Goal: Task Accomplishment & Management: Manage account settings

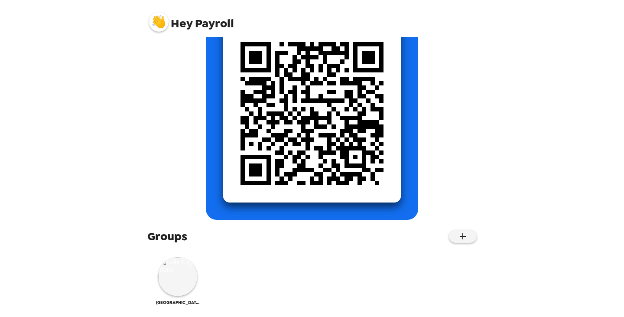
scroll to position [109, 0]
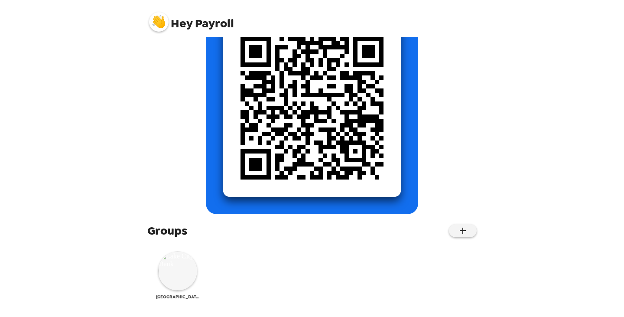
click at [185, 272] on img at bounding box center [177, 270] width 39 height 39
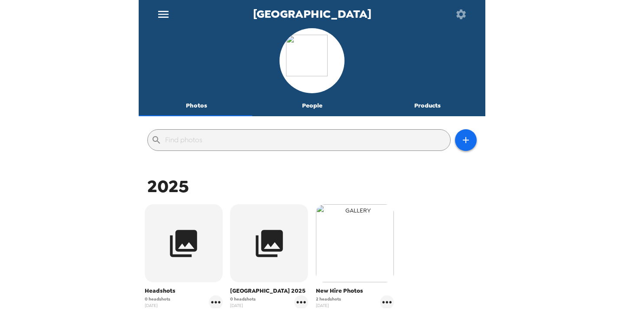
scroll to position [43, 0]
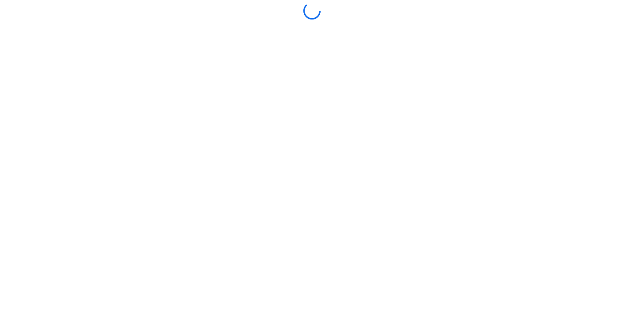
click at [301, 240] on div at bounding box center [312, 158] width 620 height 312
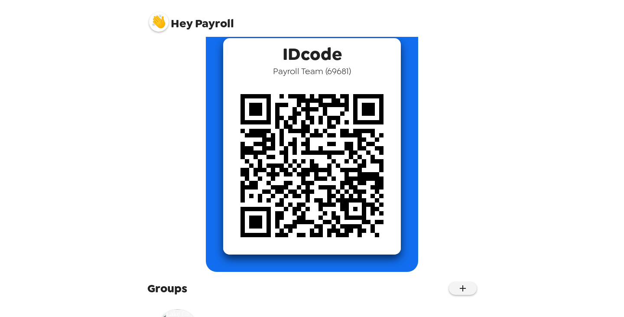
scroll to position [109, 0]
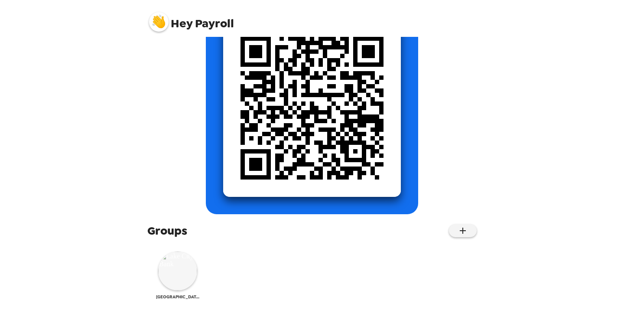
click at [180, 267] on img at bounding box center [177, 270] width 39 height 39
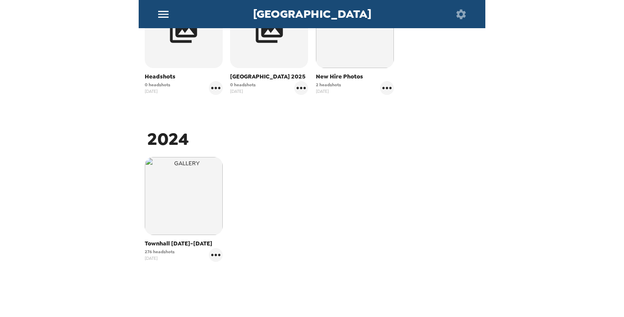
scroll to position [217, 0]
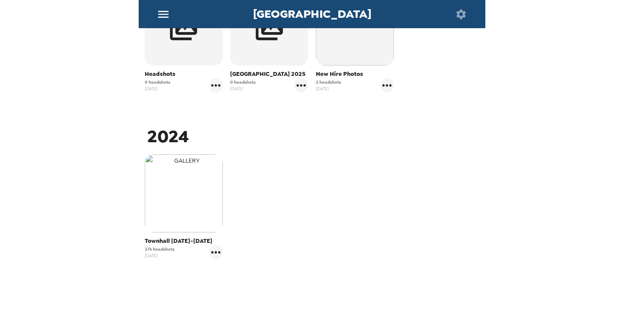
click at [183, 199] on img "button" at bounding box center [184, 193] width 78 height 78
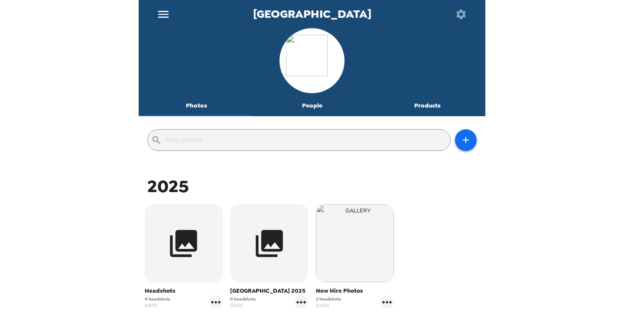
click at [355, 250] on img "button" at bounding box center [355, 243] width 78 height 78
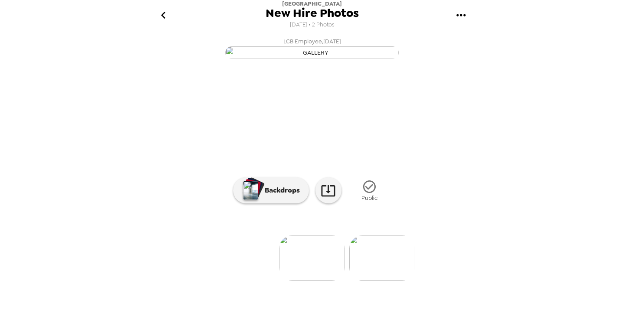
scroll to position [65, 0]
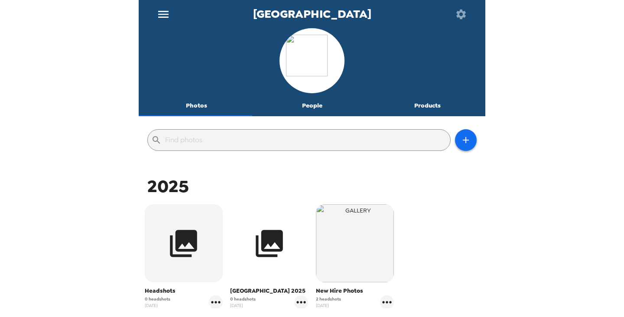
click at [265, 255] on icon "button" at bounding box center [269, 243] width 27 height 27
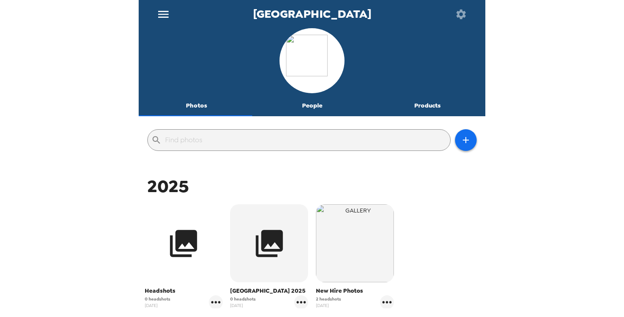
click at [181, 241] on icon "button" at bounding box center [183, 243] width 27 height 27
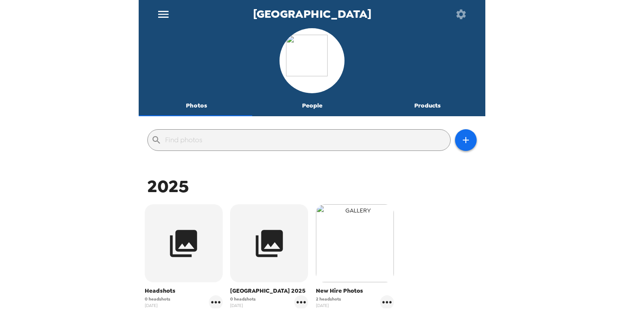
click at [358, 242] on img "button" at bounding box center [355, 243] width 78 height 78
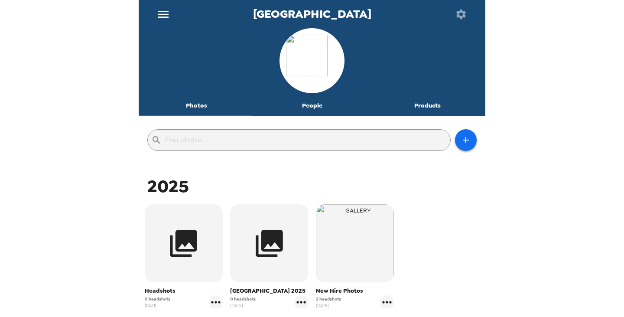
click at [322, 110] on button "People" at bounding box center [312, 105] width 116 height 21
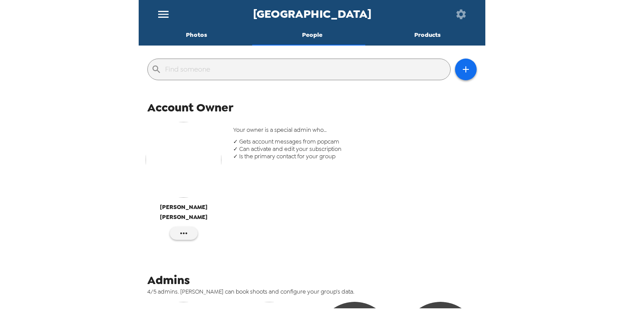
scroll to position [173, 0]
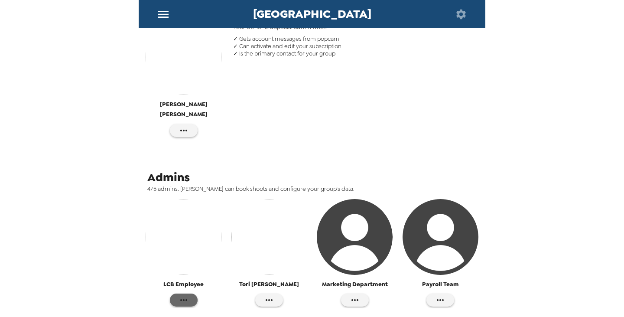
click at [182, 299] on icon "button" at bounding box center [183, 300] width 7 height 2
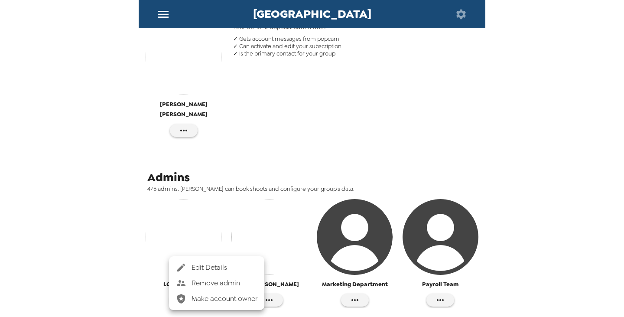
click at [137, 230] on div at bounding box center [312, 158] width 624 height 317
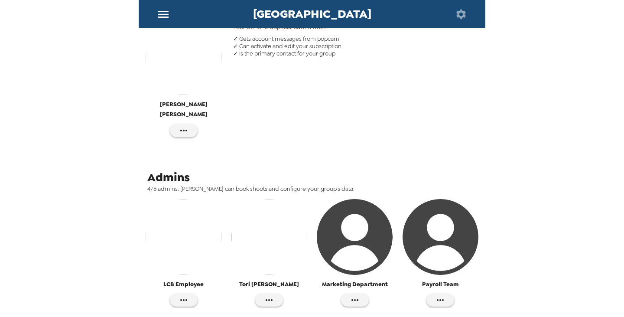
click at [174, 228] on img "button" at bounding box center [184, 237] width 76 height 76
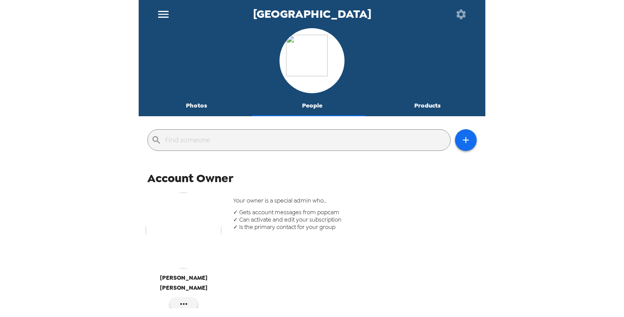
scroll to position [173, 0]
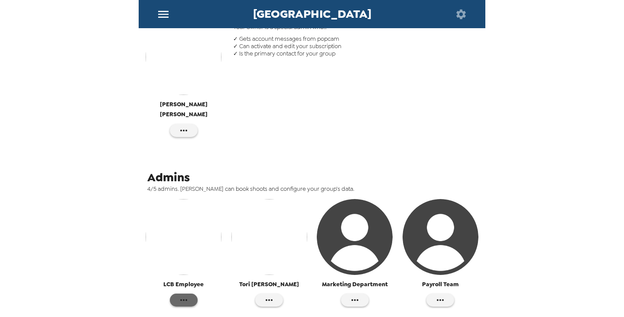
click at [185, 295] on icon "button" at bounding box center [184, 300] width 10 height 10
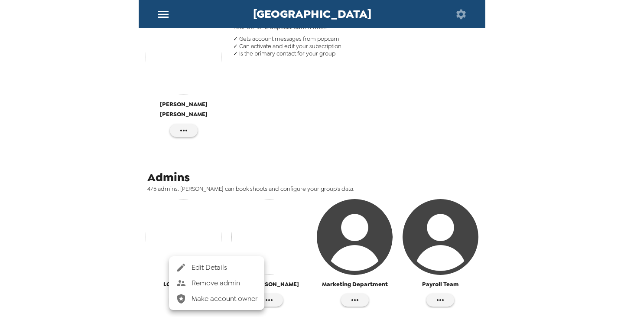
click at [118, 276] on div at bounding box center [312, 158] width 624 height 317
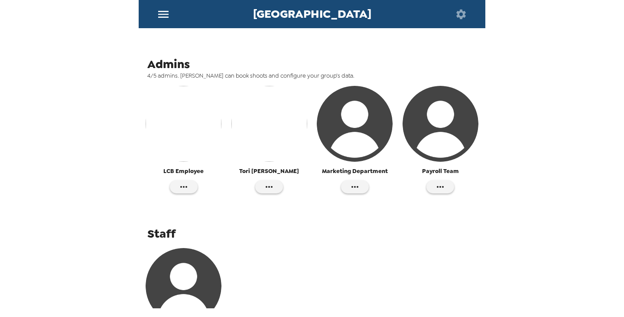
scroll to position [275, 0]
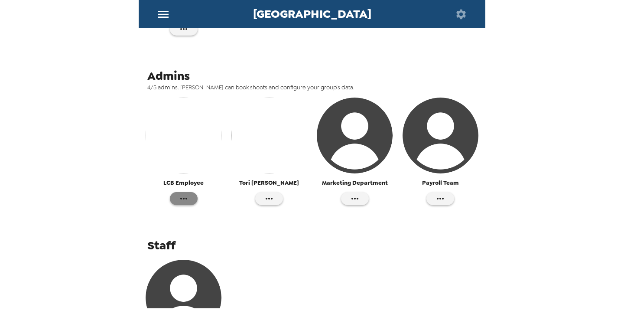
click at [185, 193] on icon "button" at bounding box center [184, 198] width 10 height 10
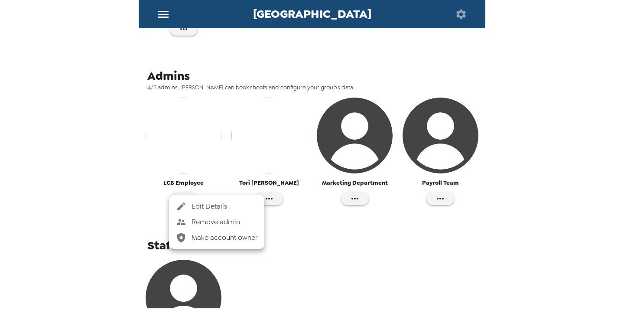
click at [204, 205] on span "Edit Details" at bounding box center [225, 206] width 66 height 10
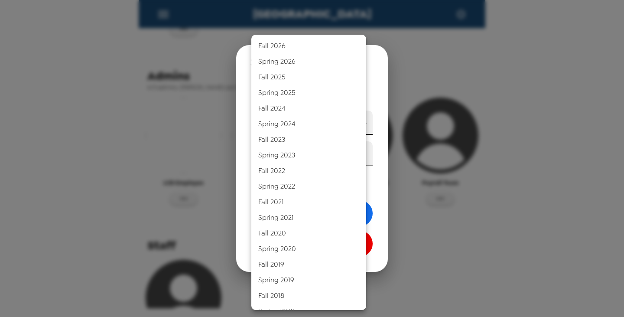
click at [352, 125] on body "Lake City Bank Photos People Products ​ Account Owner Brianna Kreczmer Your own…" at bounding box center [312, 158] width 624 height 317
click at [483, 65] on div at bounding box center [312, 158] width 624 height 317
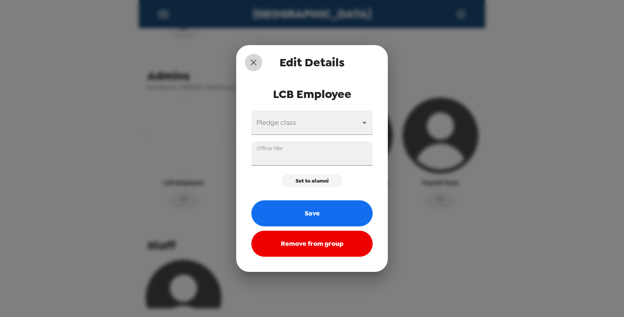
click at [257, 62] on icon "close" at bounding box center [253, 62] width 10 height 10
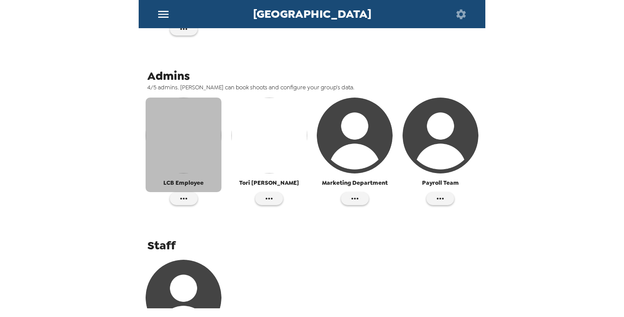
click at [190, 126] on img "button" at bounding box center [184, 136] width 76 height 76
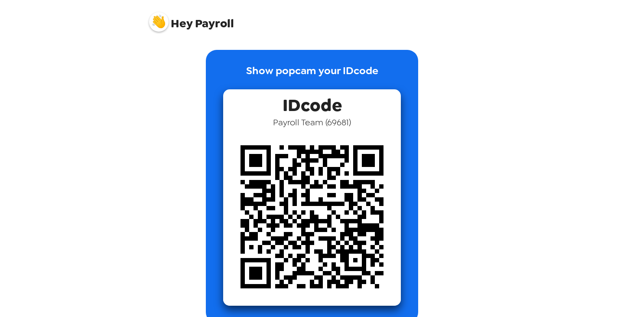
click at [307, 183] on img at bounding box center [312, 217] width 178 height 178
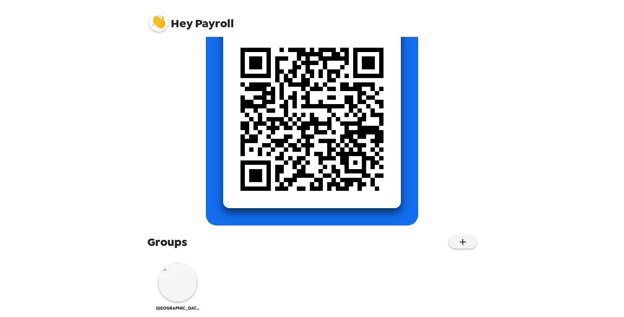
scroll to position [109, 0]
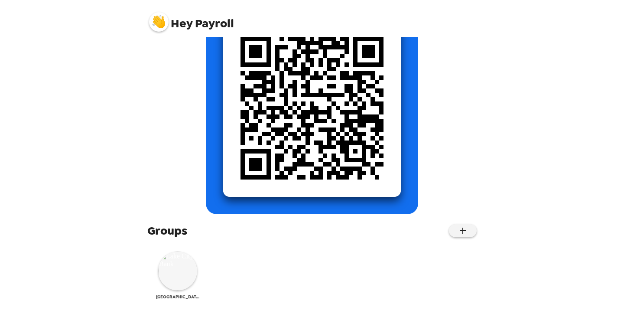
click at [187, 264] on img at bounding box center [177, 270] width 39 height 39
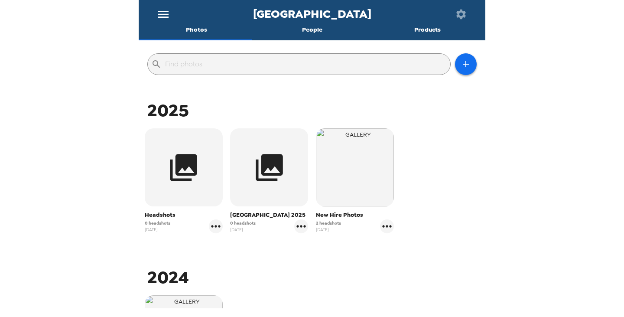
scroll to position [64, 0]
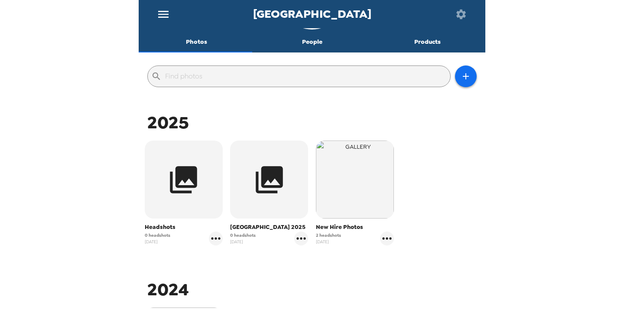
click at [429, 42] on button "Products" at bounding box center [428, 42] width 116 height 21
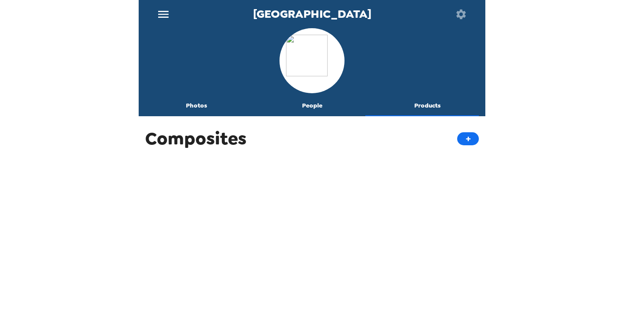
scroll to position [0, 0]
click at [312, 108] on button "People" at bounding box center [312, 105] width 116 height 21
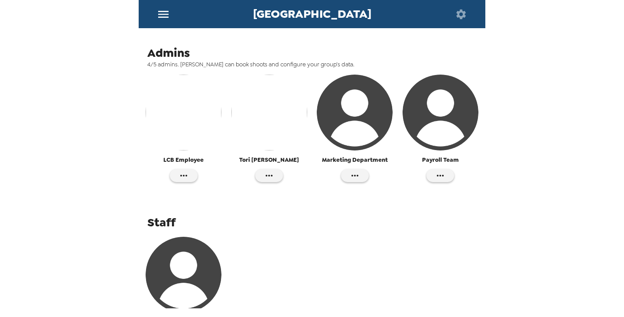
scroll to position [361, 0]
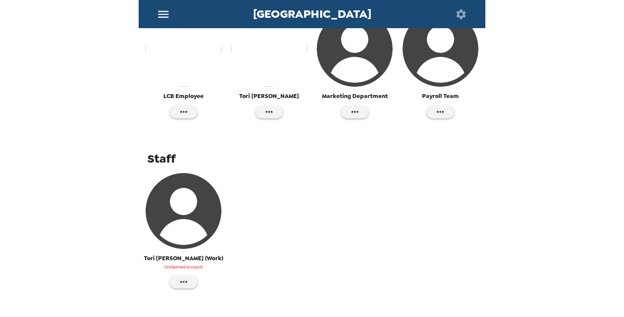
click at [175, 40] on img "button" at bounding box center [184, 49] width 76 height 76
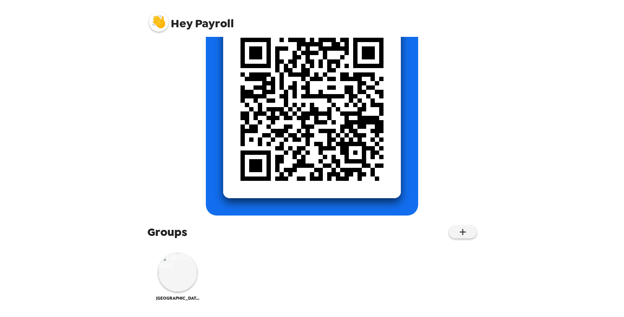
scroll to position [109, 0]
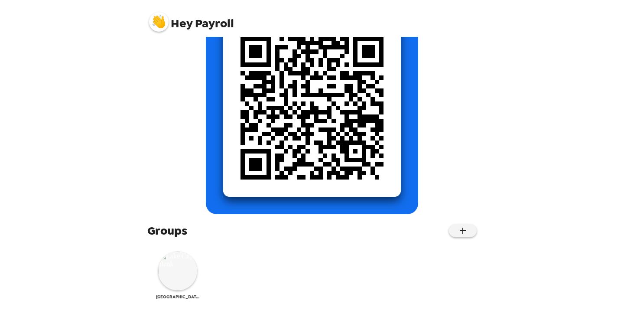
click at [184, 272] on img at bounding box center [177, 270] width 39 height 39
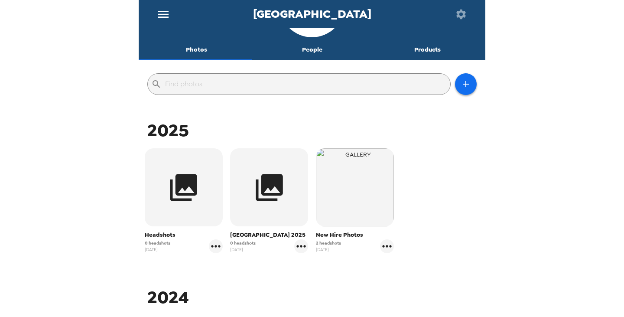
scroll to position [237, 0]
